Goal: Task Accomplishment & Management: Complete application form

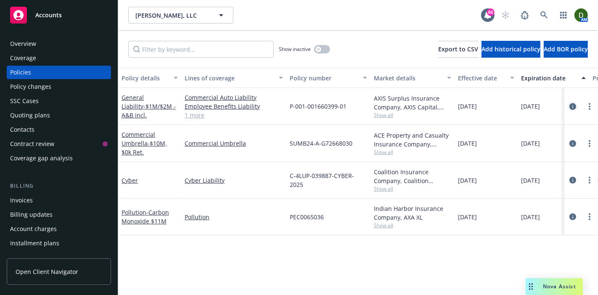
click at [572, 106] on icon "circleInformation" at bounding box center [573, 106] width 7 height 7
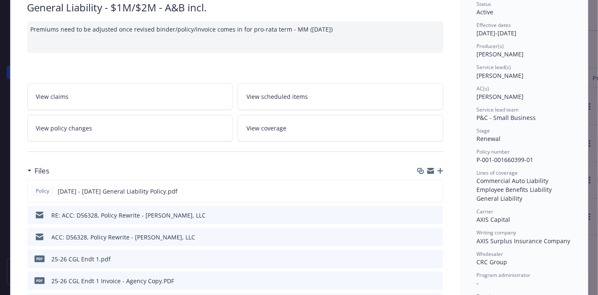
scroll to position [69, 0]
click at [439, 170] on icon "button" at bounding box center [440, 170] width 6 height 6
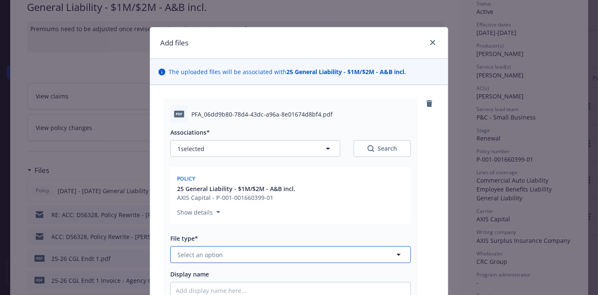
click at [214, 250] on span "Select an option" at bounding box center [200, 254] width 45 height 9
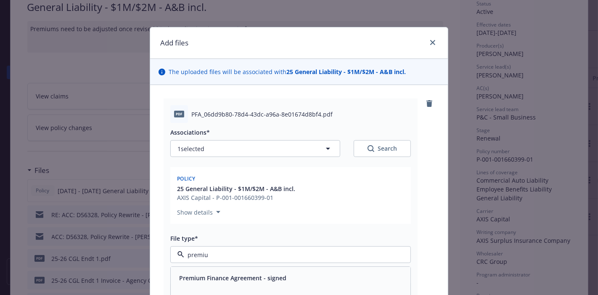
type input "premium"
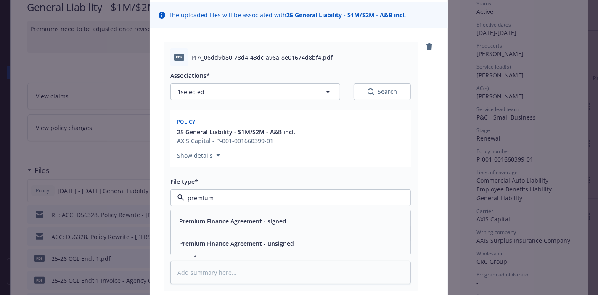
scroll to position [58, 0]
click at [234, 225] on div "Premium Finance Agreement - signed" at bounding box center [291, 220] width 240 height 22
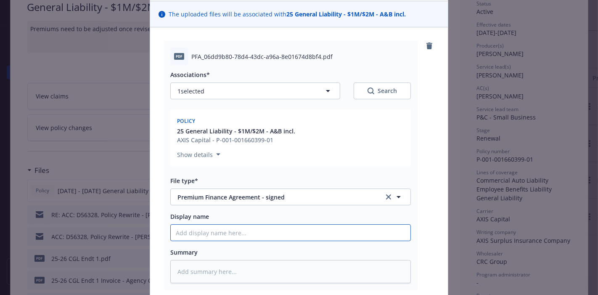
click at [222, 232] on input "Display name" at bounding box center [291, 233] width 240 height 16
type textarea "x"
type input "25"
type textarea "x"
type input "25"
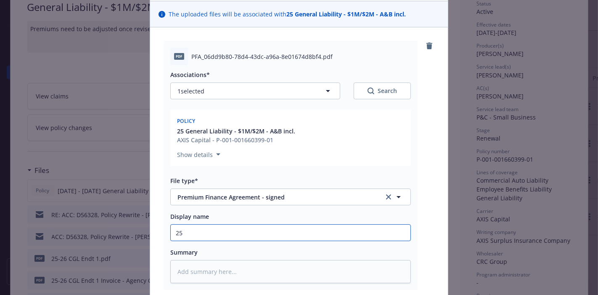
type textarea "x"
type input "25 z"
type textarea "x"
type input "25 zzg"
type textarea "x"
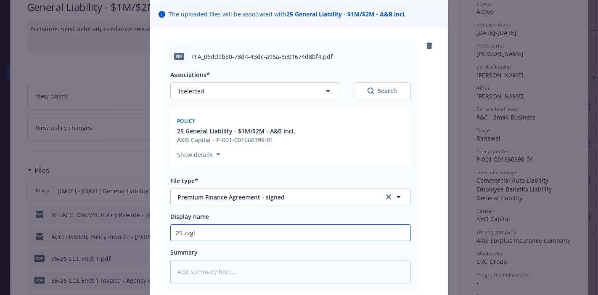
paste input "General Liability"
type input "25 General Liability"
type textarea "x"
type input "25 General Liability"
type textarea "x"
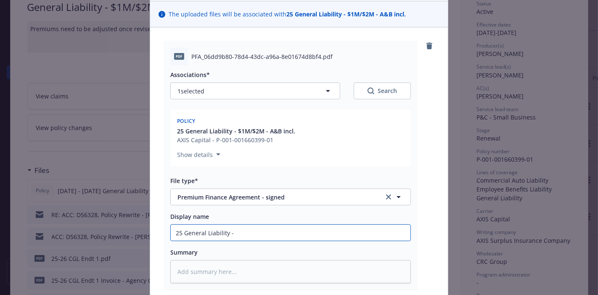
type input "25 General Liability -"
type textarea "x"
type input "25 General Liability - P"
type textarea "x"
type input "25 General Liability -"
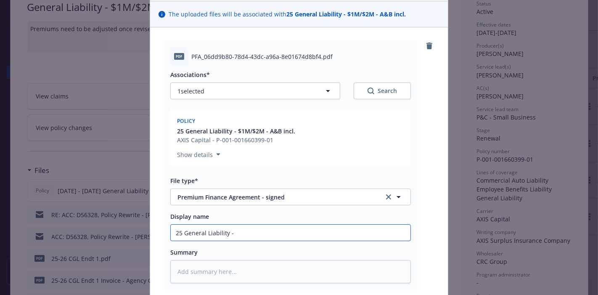
type textarea "x"
type input "25 General Liability - S"
type textarea "x"
type input "25 General Liability - Si"
type textarea "x"
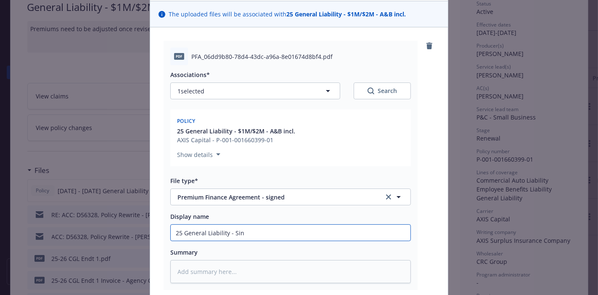
type input "25 General Liability - Sing"
type textarea "x"
type input "25 General Liability - Singe"
type textarea "x"
type input "25 General Liability - Sing"
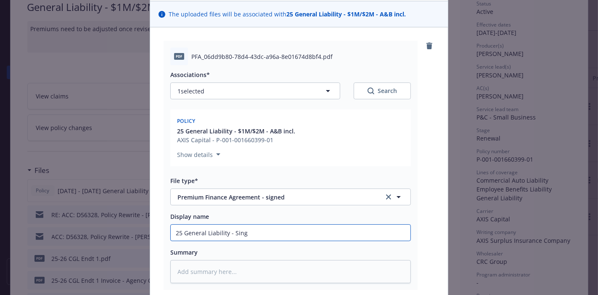
type textarea "x"
type input "25 General Liability - Sin"
type textarea "x"
type input "25 General Liability - Si"
type textarea "x"
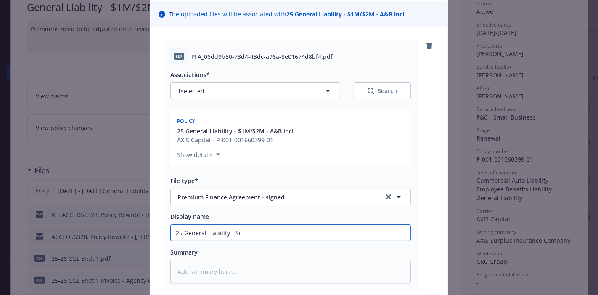
type input "25 General Liability - Sig"
type textarea "x"
type input "25 General Liability - Sign"
type textarea "x"
type input "25 General Liability - Signed"
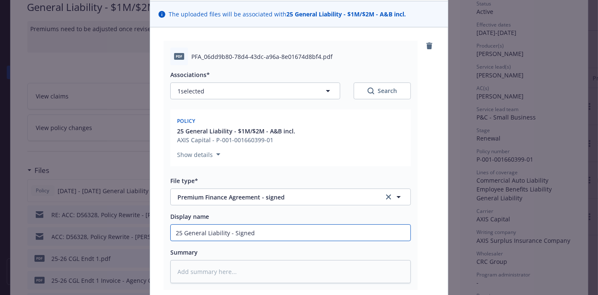
type textarea "x"
type input "25 General Liability - Signed"
type textarea "x"
type input "25 General Liability - Signed p"
type textarea "x"
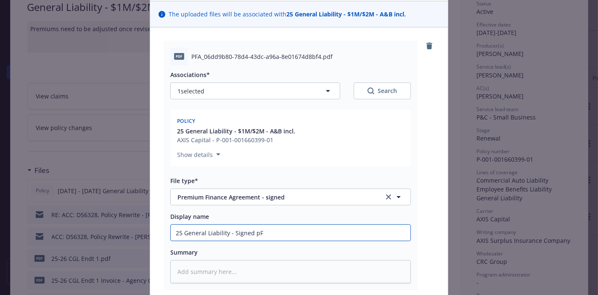
type input "25 General Liability - Signed pFA"
click at [246, 233] on input "25 General Liability - Signed pFA" at bounding box center [291, 233] width 240 height 16
type textarea "x"
type input "25 General Liability - Signed FA"
type textarea "x"
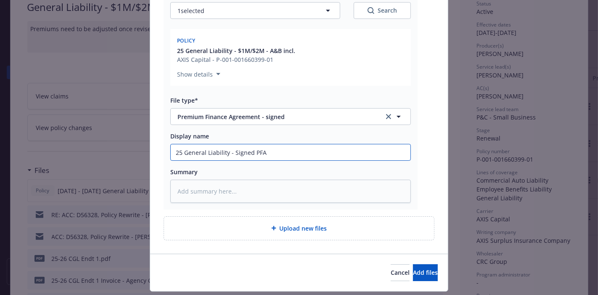
scroll to position [160, 0]
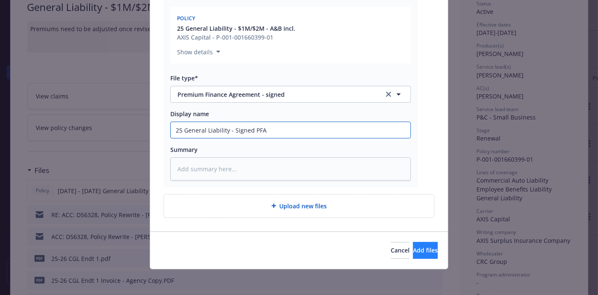
type input "25 General Liability - Signed PFA"
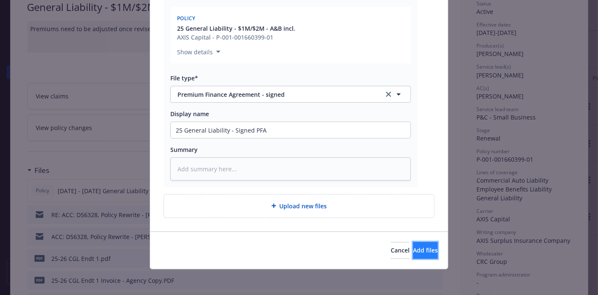
click at [413, 248] on span "Add files" at bounding box center [425, 250] width 25 height 8
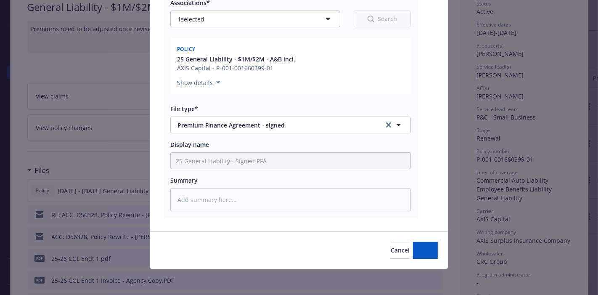
type textarea "x"
